Goal: Task Accomplishment & Management: Use online tool/utility

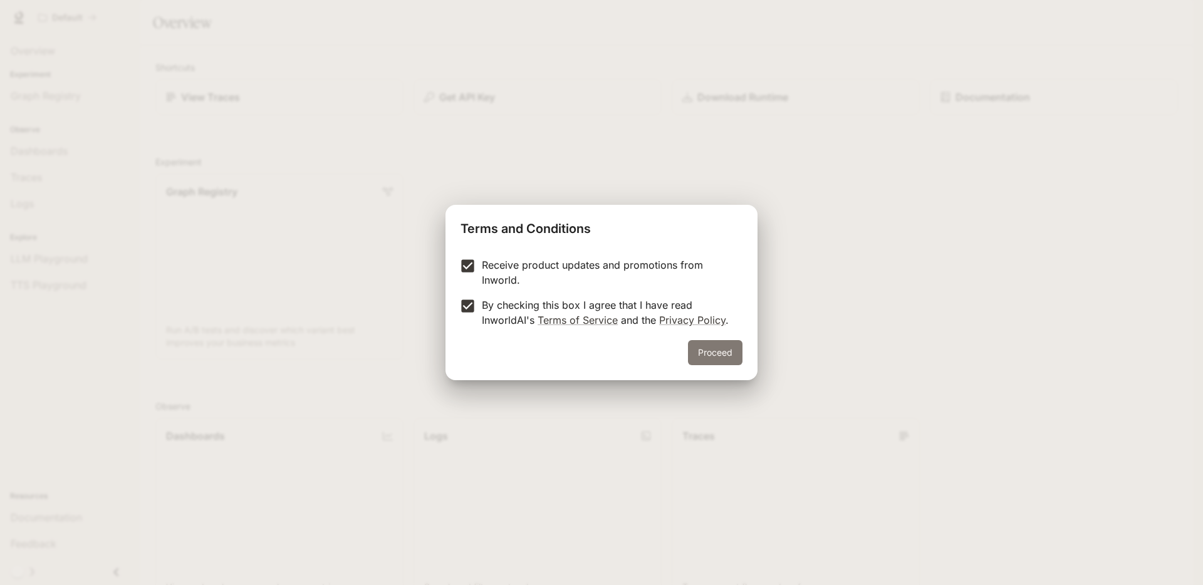
click at [721, 358] on button "Proceed" at bounding box center [715, 352] width 55 height 25
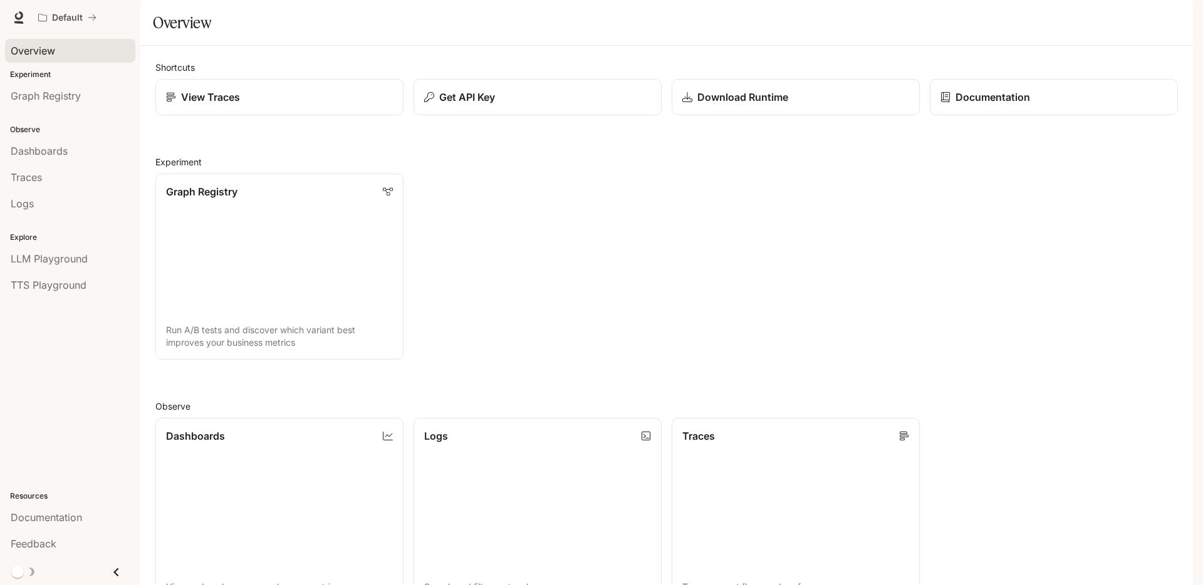
click at [50, 53] on span "Overview" at bounding box center [33, 50] width 44 height 15
click at [186, 116] on link "View Traces" at bounding box center [279, 97] width 251 height 37
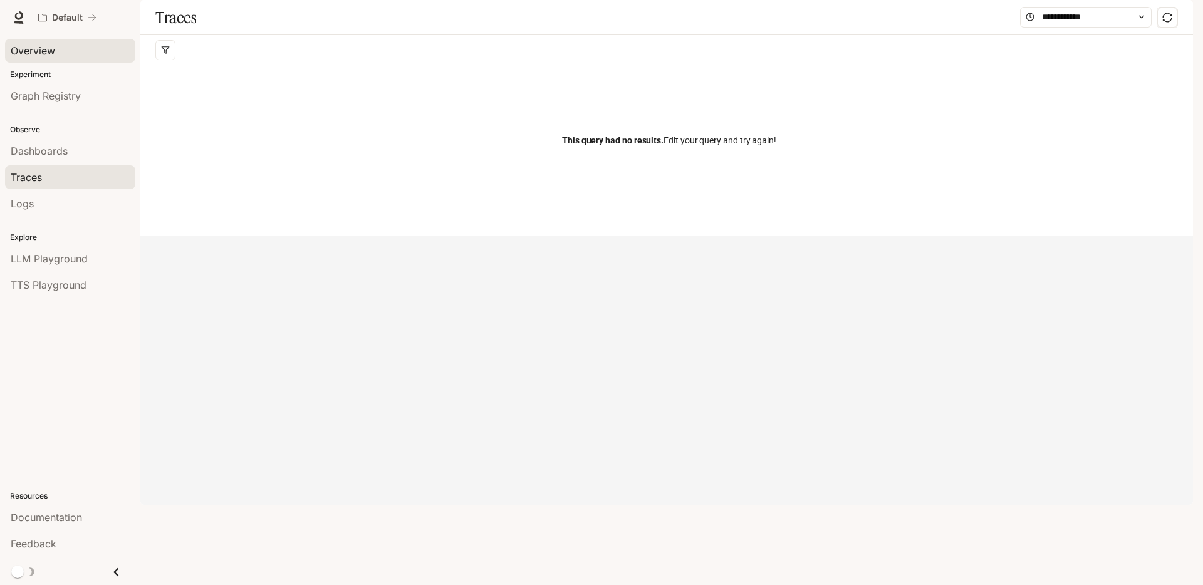
click at [44, 46] on span "Overview" at bounding box center [33, 50] width 44 height 15
